Goal: Information Seeking & Learning: Learn about a topic

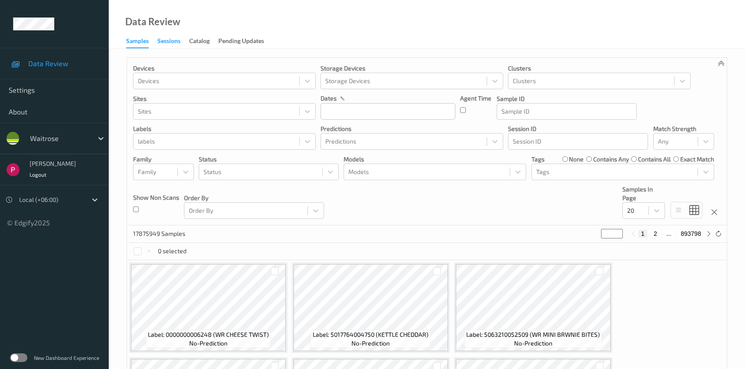
click at [173, 40] on div "Sessions" at bounding box center [168, 42] width 23 height 11
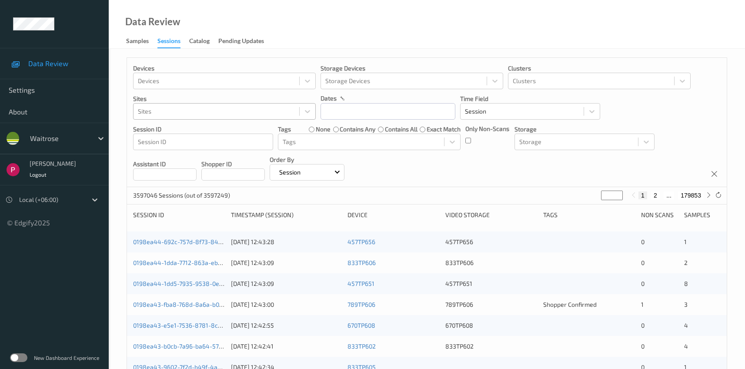
click at [209, 114] on div at bounding box center [216, 111] width 157 height 10
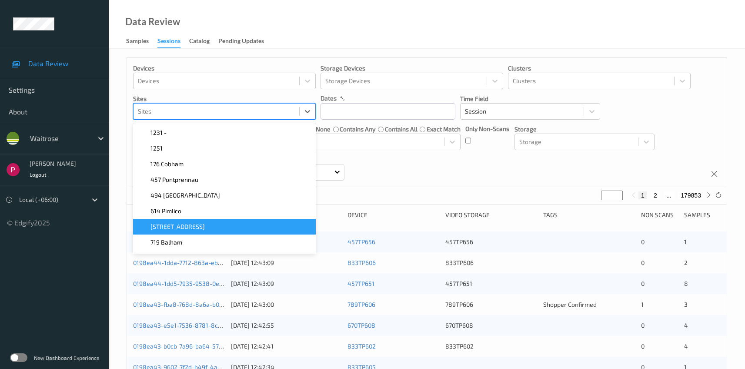
click at [193, 224] on div "[STREET_ADDRESS]" at bounding box center [224, 226] width 172 height 9
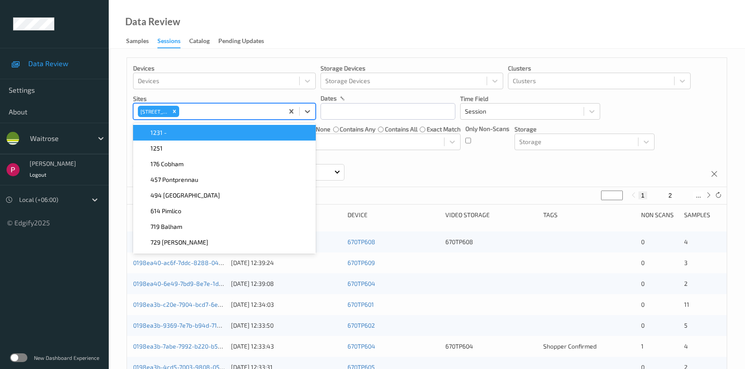
click at [341, 33] on div "Data Review Samples Sessions Catalog Pending Updates" at bounding box center [427, 24] width 636 height 49
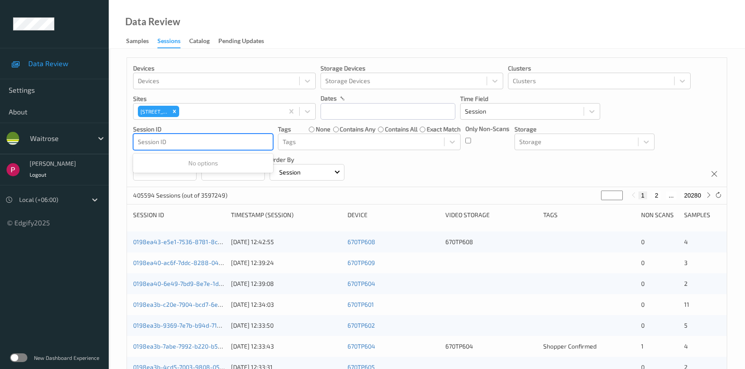
click at [215, 141] on div at bounding box center [203, 142] width 131 height 10
click at [380, 170] on div "Devices Devices Storage Devices Storage Devices Clusters Clusters Sites 670 Mil…" at bounding box center [427, 122] width 600 height 129
click at [173, 110] on icon "Remove 670 Mill Hill" at bounding box center [174, 111] width 6 height 6
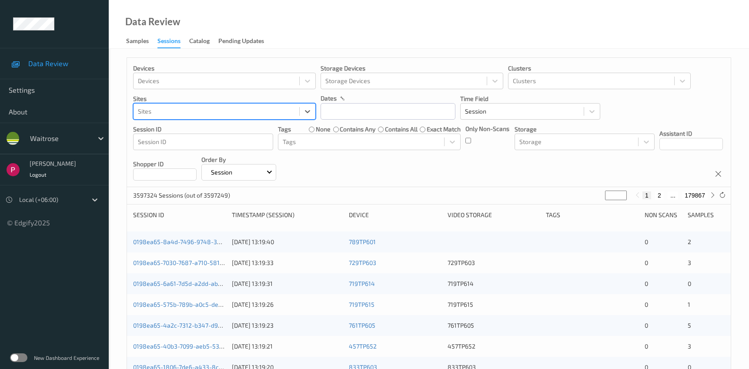
click at [172, 112] on div at bounding box center [216, 111] width 157 height 10
drag, startPoint x: 703, startPoint y: 116, endPoint x: 647, endPoint y: 72, distance: 71.3
click at [703, 115] on div "Devices Devices Storage Devices Storage Devices Clusters Clusters Sites Sites d…" at bounding box center [429, 122] width 604 height 129
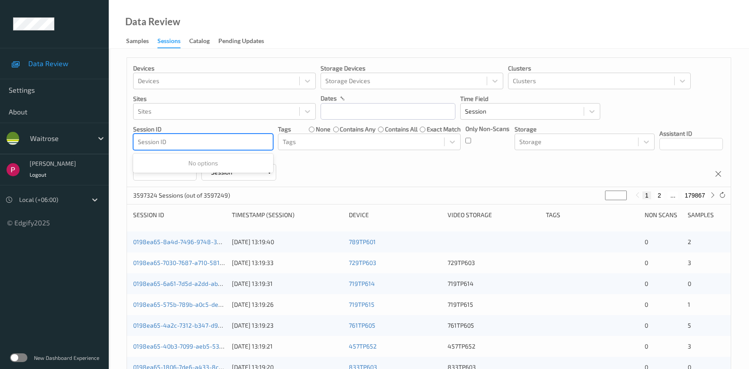
click at [178, 139] on div at bounding box center [203, 142] width 131 height 10
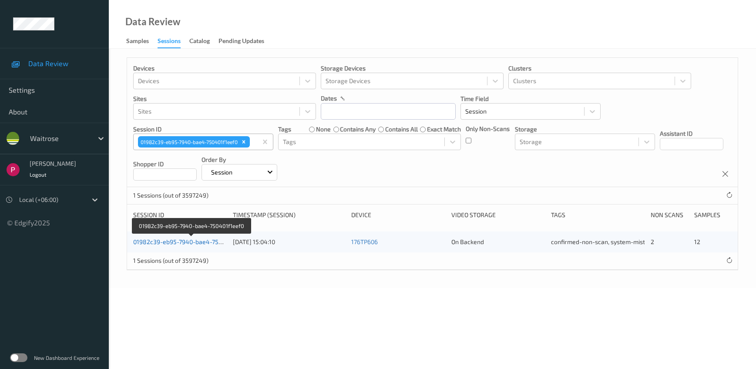
click at [188, 244] on link "01982c39-eb95-7940-bae4-750401f1eef0" at bounding box center [191, 241] width 116 height 7
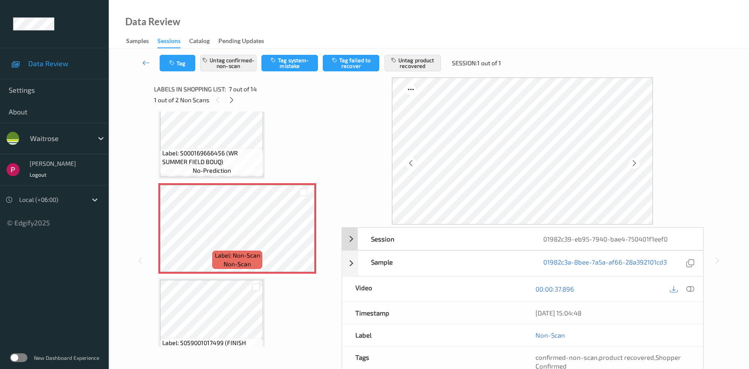
scroll to position [92, 0]
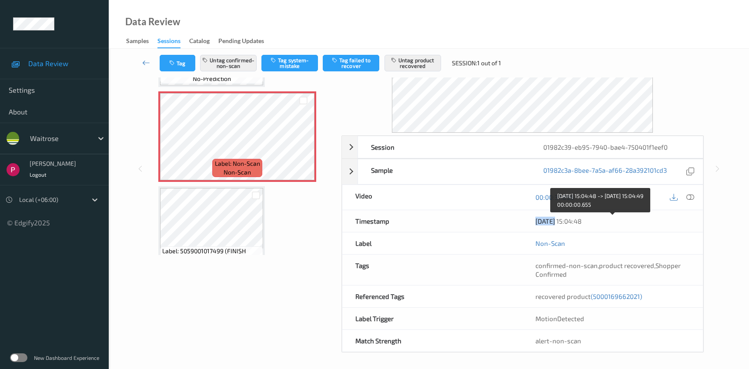
drag, startPoint x: 535, startPoint y: 222, endPoint x: 556, endPoint y: 221, distance: 21.8
click at [556, 221] on div "[DATE] 15:04:48" at bounding box center [612, 221] width 181 height 22
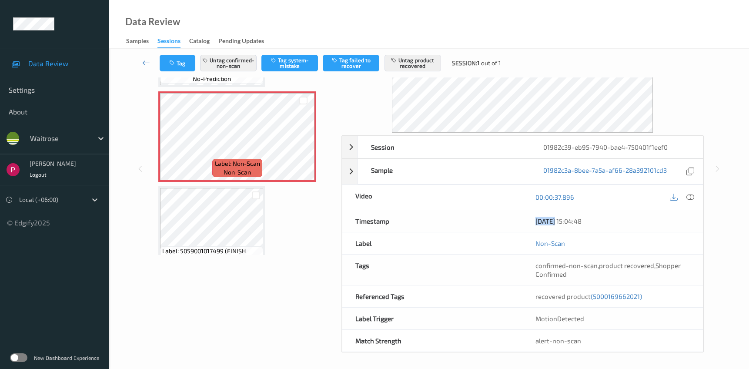
scroll to position [65, 0]
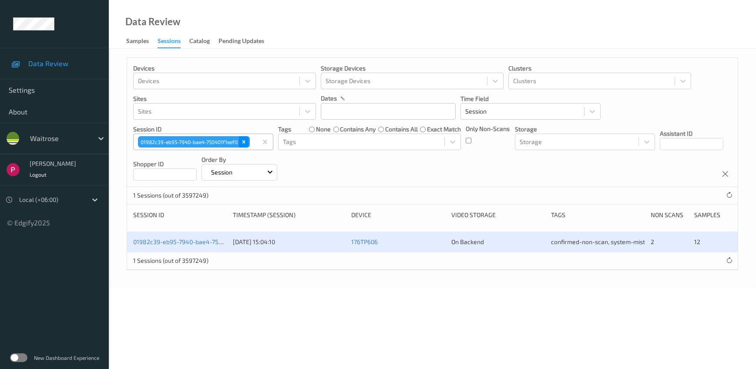
click at [246, 144] on icon "Remove 01982c39-eb95-7940-bae4-750401f1eef0" at bounding box center [244, 142] width 6 height 6
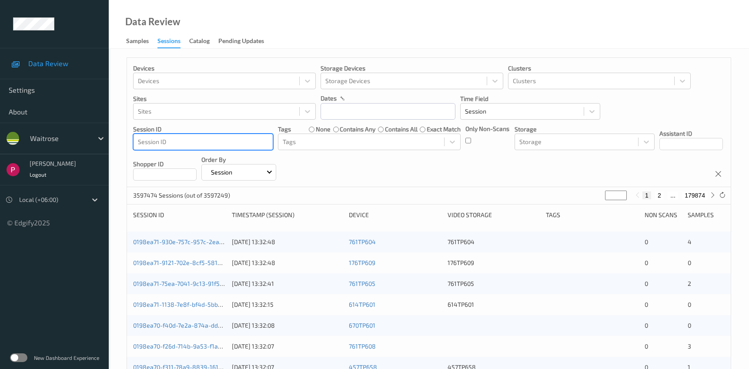
click at [179, 144] on div at bounding box center [203, 142] width 131 height 10
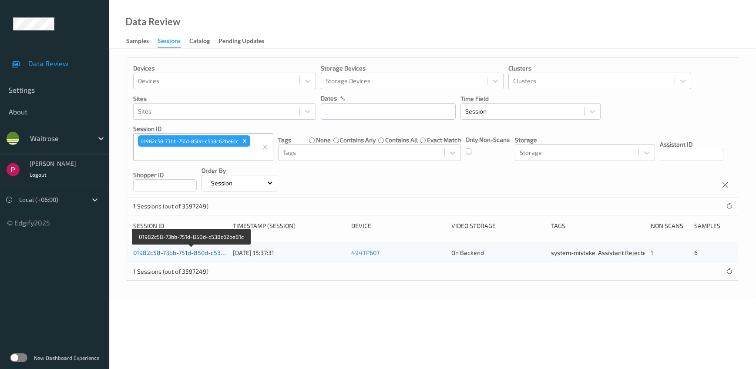
click at [186, 255] on link "01982c58-73bb-751d-850d-c538c62be81c" at bounding box center [192, 252] width 118 height 7
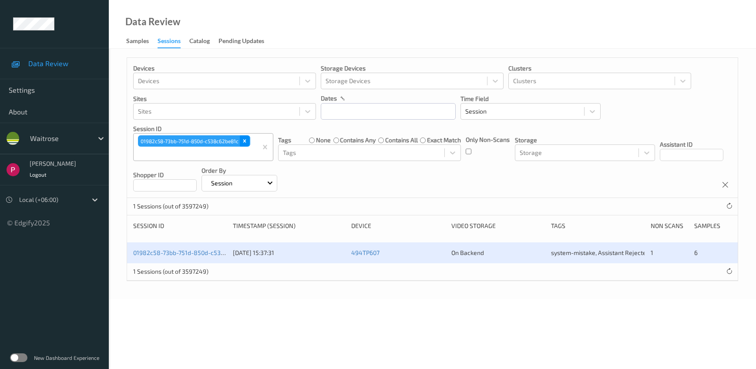
click at [244, 140] on icon "Remove 01982c58-73bb-751d-850d-c538c62be81c" at bounding box center [244, 141] width 6 height 6
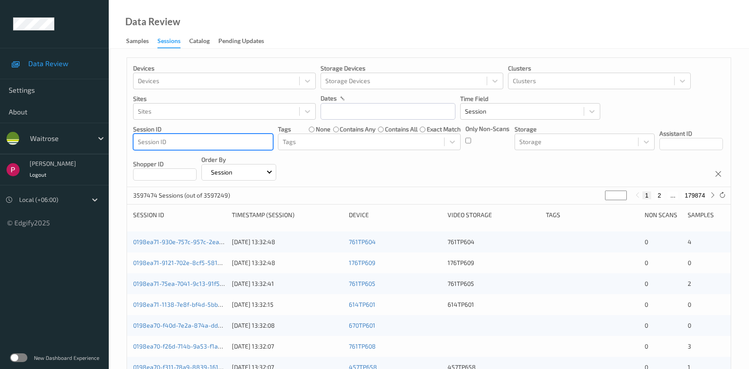
click at [176, 140] on div at bounding box center [203, 142] width 131 height 10
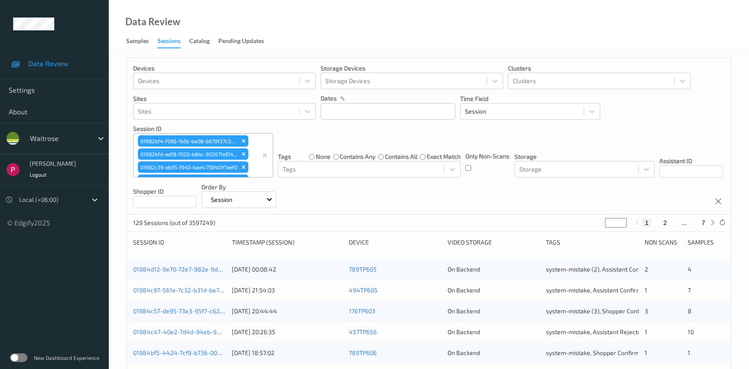
scroll to position [343, 0]
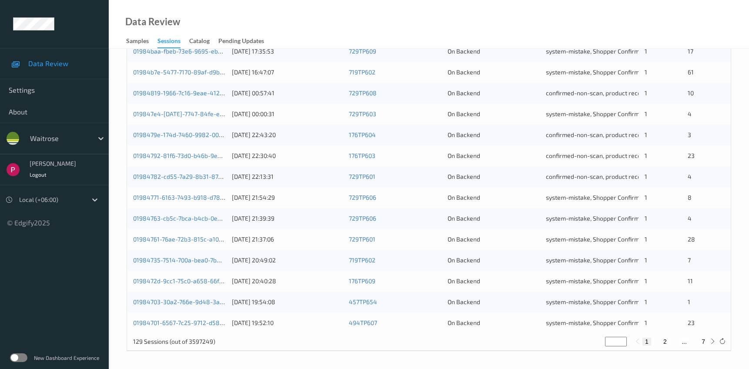
click at [663, 342] on button "2" at bounding box center [665, 342] width 9 height 8
type input "*"
click at [673, 341] on button "3" at bounding box center [674, 342] width 9 height 8
type input "*"
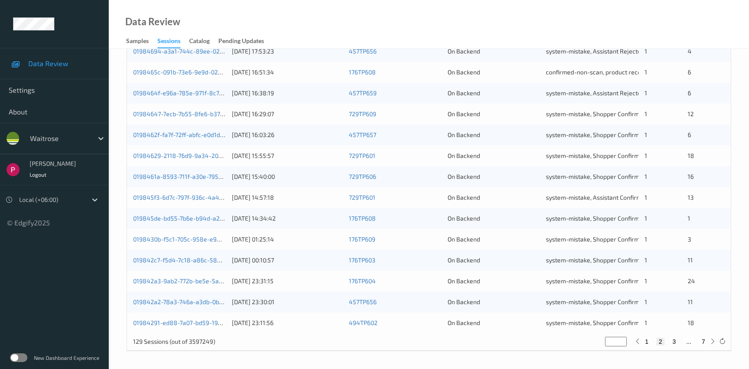
type input "*"
click at [681, 340] on button "4" at bounding box center [680, 342] width 9 height 8
type input "*"
click at [682, 340] on button "5" at bounding box center [683, 342] width 9 height 8
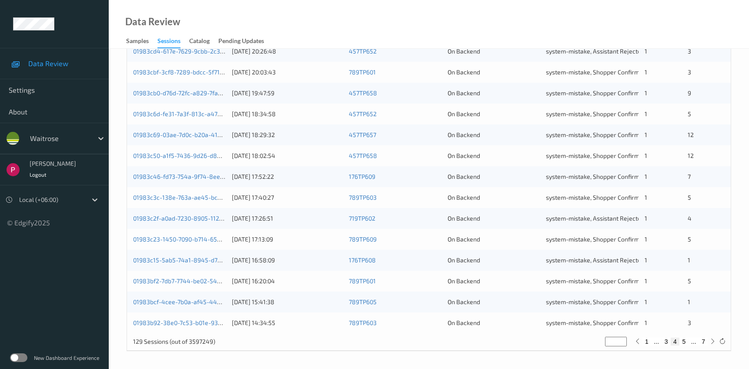
type input "*"
click at [702, 341] on button "7" at bounding box center [703, 342] width 9 height 8
type input "*"
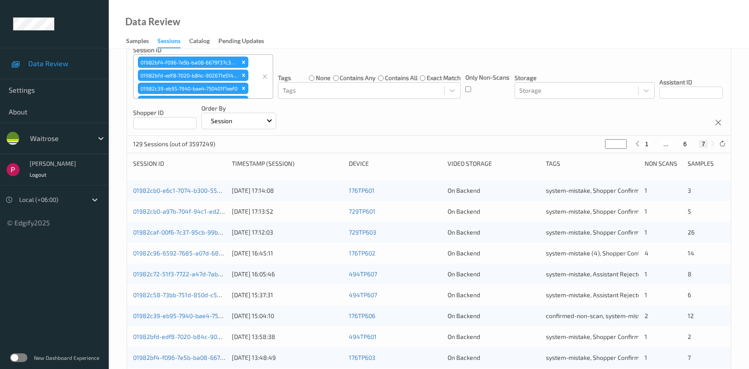
scroll to position [114, 0]
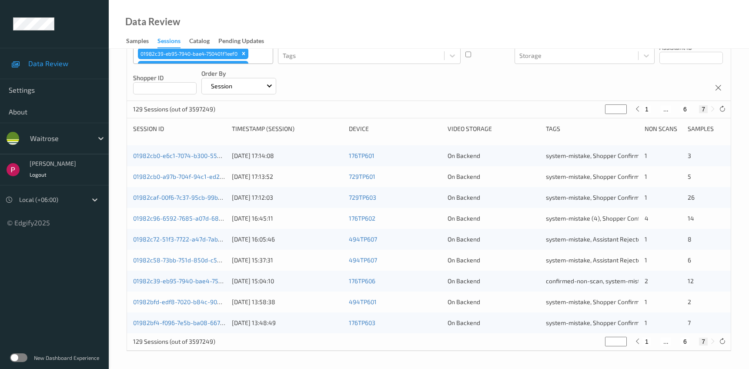
click at [647, 341] on button "1" at bounding box center [646, 342] width 9 height 8
type input "*"
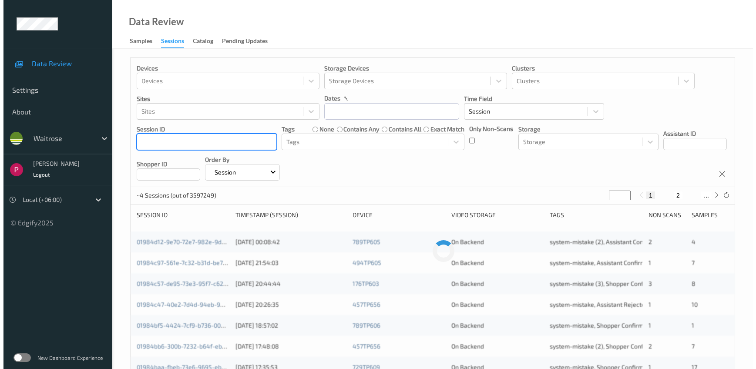
scroll to position [0, 0]
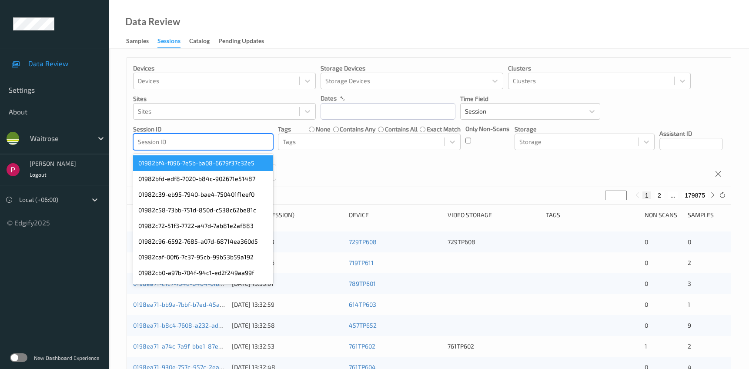
click at [175, 144] on div at bounding box center [203, 142] width 131 height 10
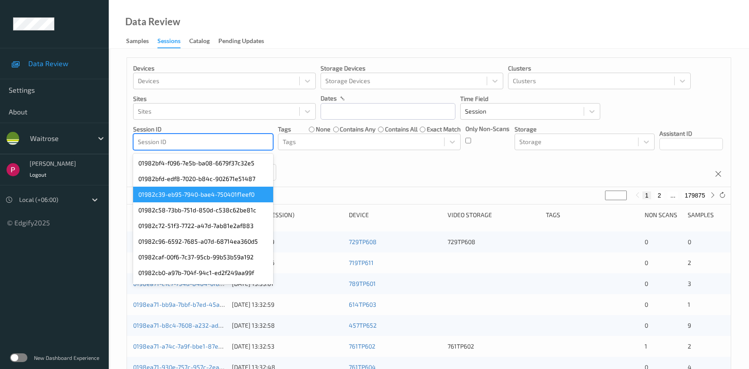
click at [191, 195] on div "01982c39-eb95-7940-bae4-750401f1eef0" at bounding box center [203, 195] width 140 height 16
